Goal: Task Accomplishment & Management: Manage account settings

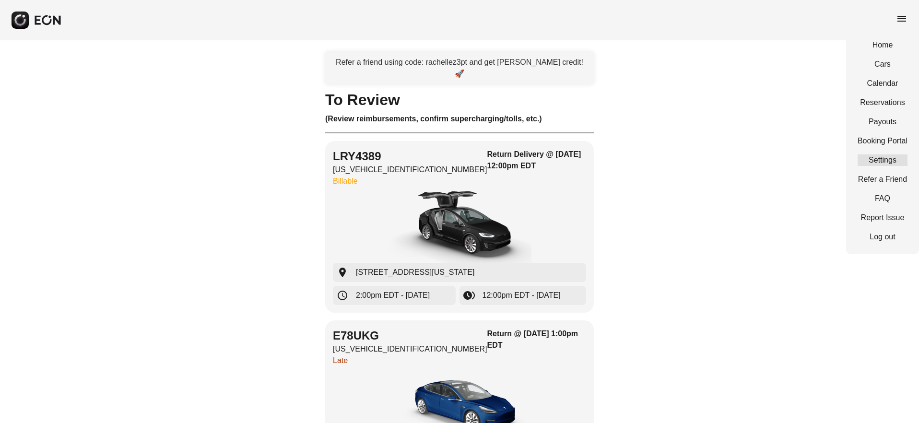
click at [882, 160] on link "Settings" at bounding box center [883, 161] width 50 height 12
select select "**"
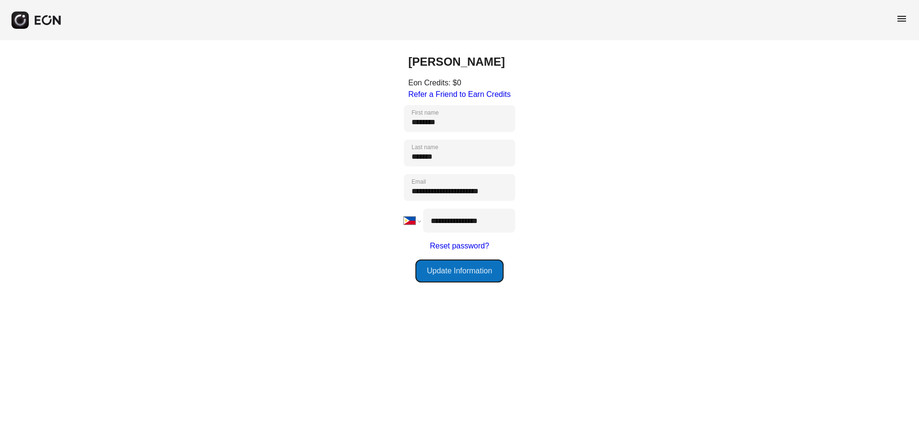
click at [467, 274] on button "Update Information" at bounding box center [460, 271] width 88 height 23
click at [903, 20] on icon "close" at bounding box center [902, 17] width 7 height 8
click at [906, 26] on div "menu" at bounding box center [902, 20] width 12 height 15
click at [905, 23] on span "menu" at bounding box center [902, 19] width 12 height 12
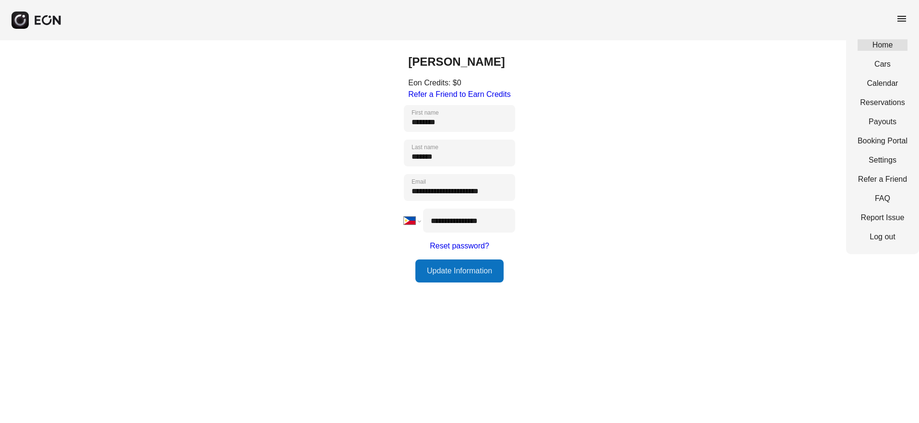
click at [872, 49] on link "Home" at bounding box center [883, 45] width 50 height 12
